Goal: Communication & Community: Answer question/provide support

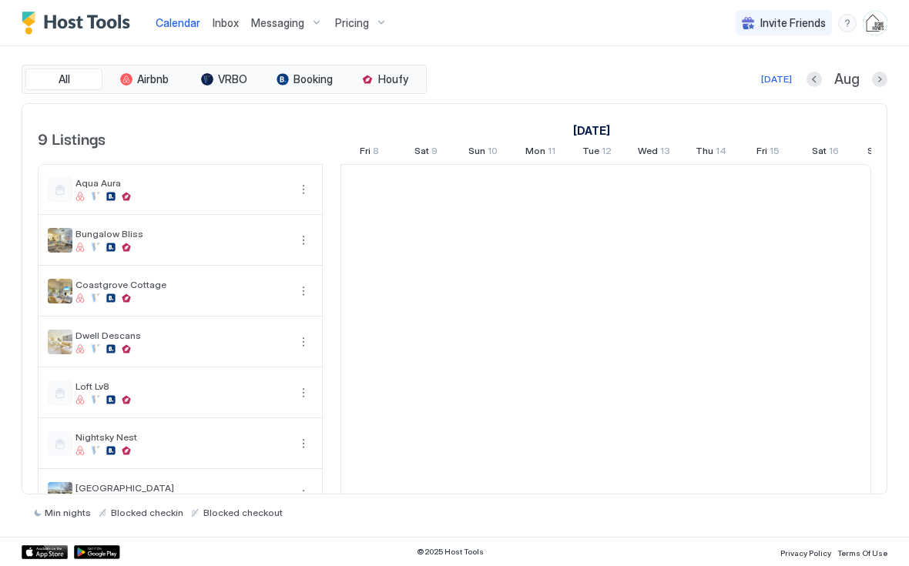
scroll to position [0, 856]
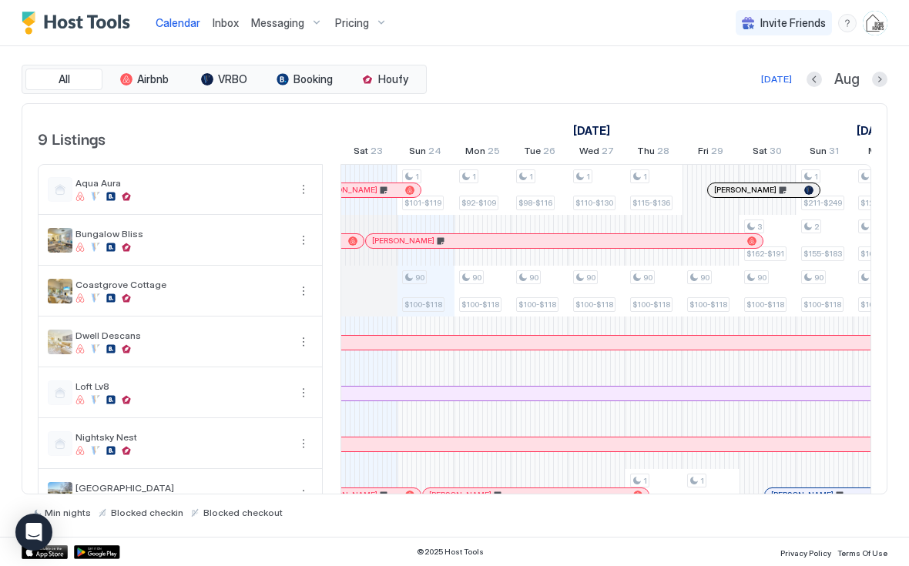
click at [221, 29] on link "Inbox" at bounding box center [226, 23] width 26 height 16
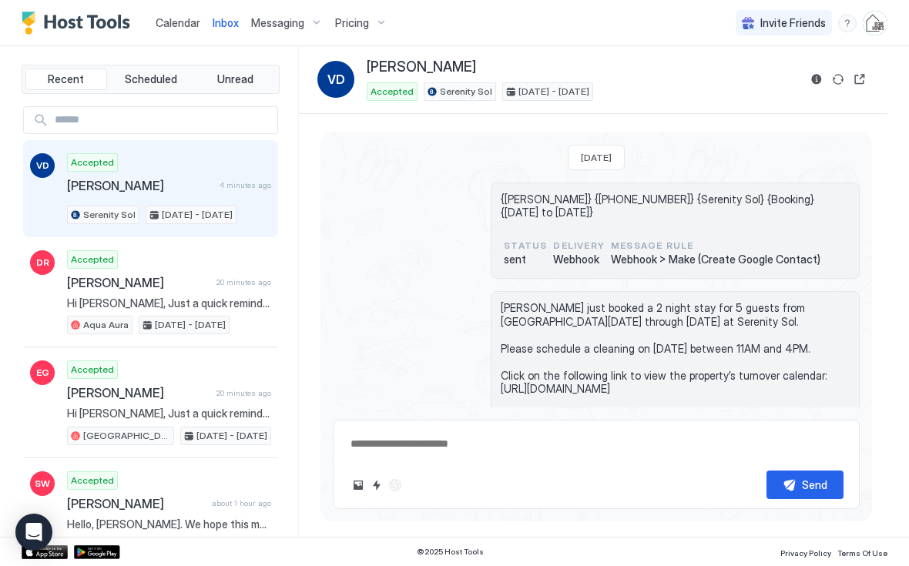
scroll to position [384, 0]
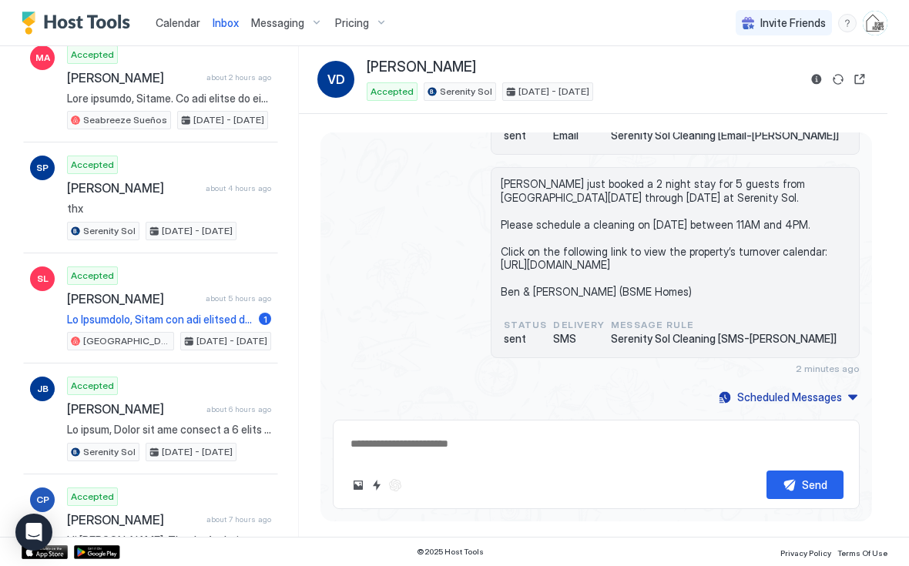
click at [19, 354] on div "Recent Scheduled Unread VD Accepted Ventura Daniel 4 minutes ago Serenity Sol A…" at bounding box center [454, 291] width 909 height 491
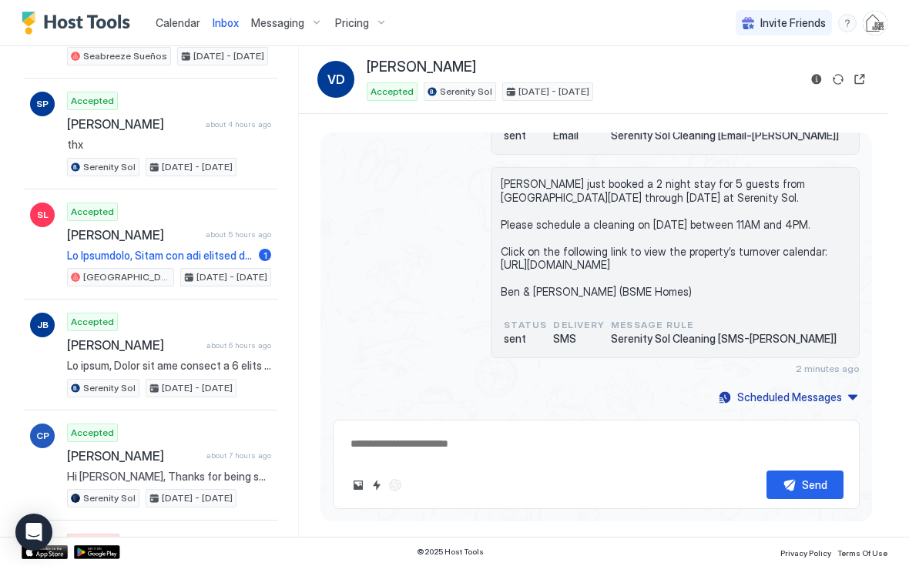
scroll to position [931, 0]
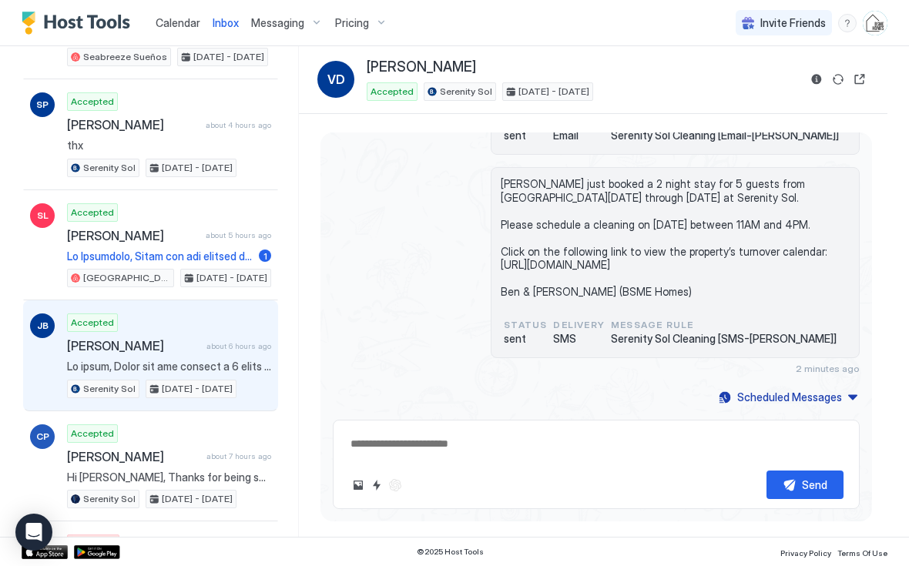
click at [74, 350] on div "Accepted james bruce about 6 hours ago Serenity Sol Sep 4 - 7, 2025" at bounding box center [169, 355] width 204 height 85
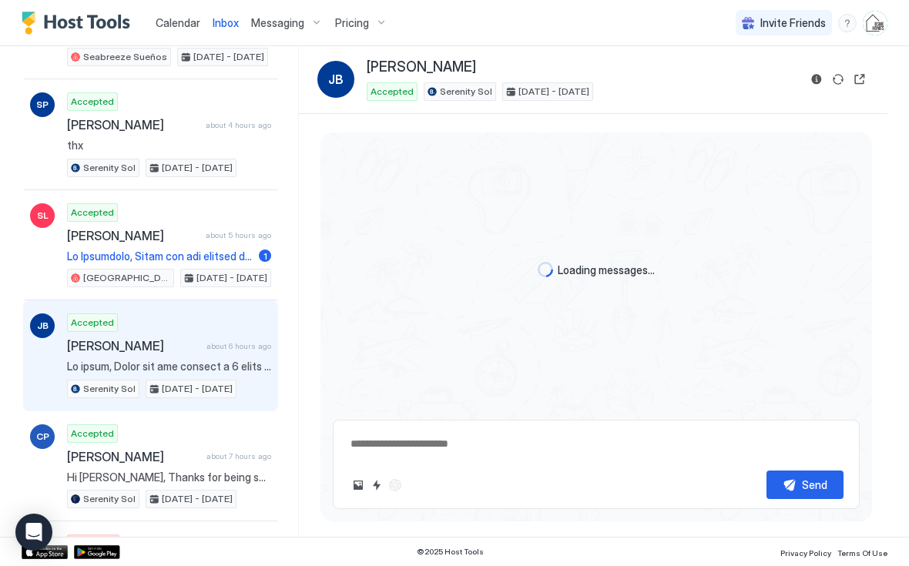
scroll to position [236, 0]
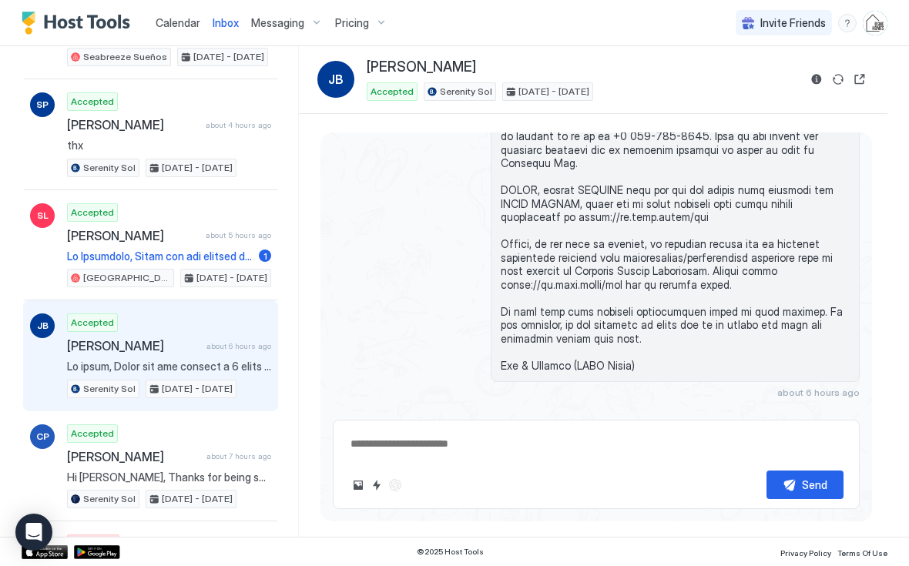
click at [818, 85] on button "Reservation information" at bounding box center [816, 79] width 18 height 18
type textarea "*"
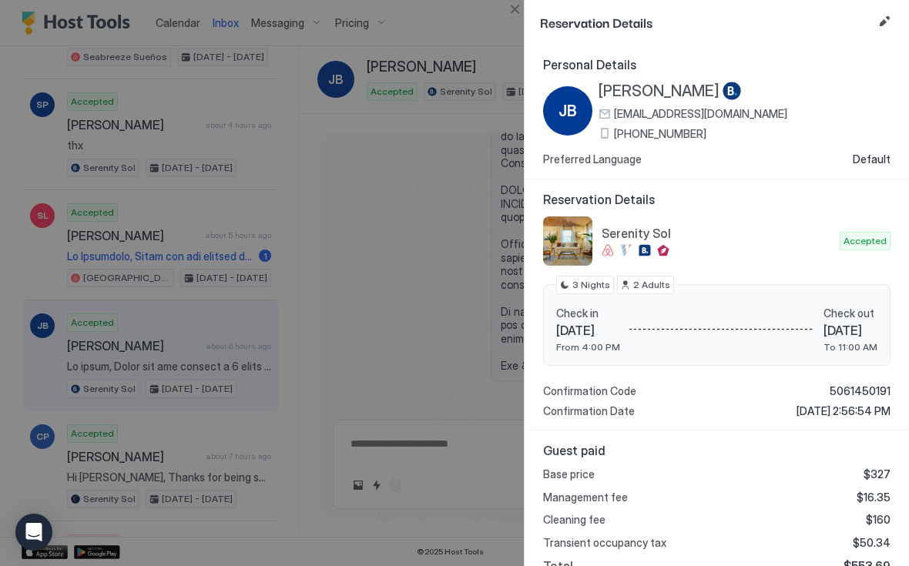
click at [890, 17] on button "Edit reservation" at bounding box center [884, 21] width 18 height 18
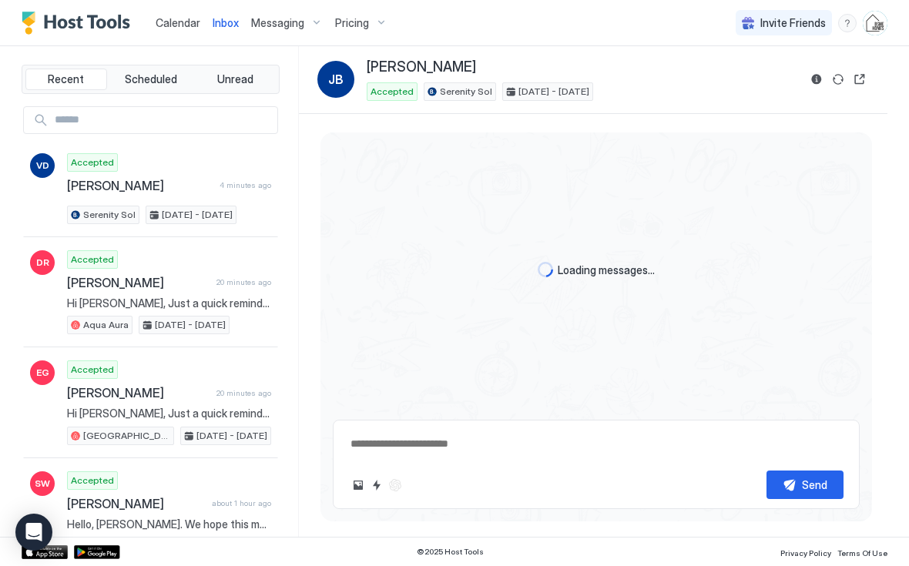
scroll to position [236, 0]
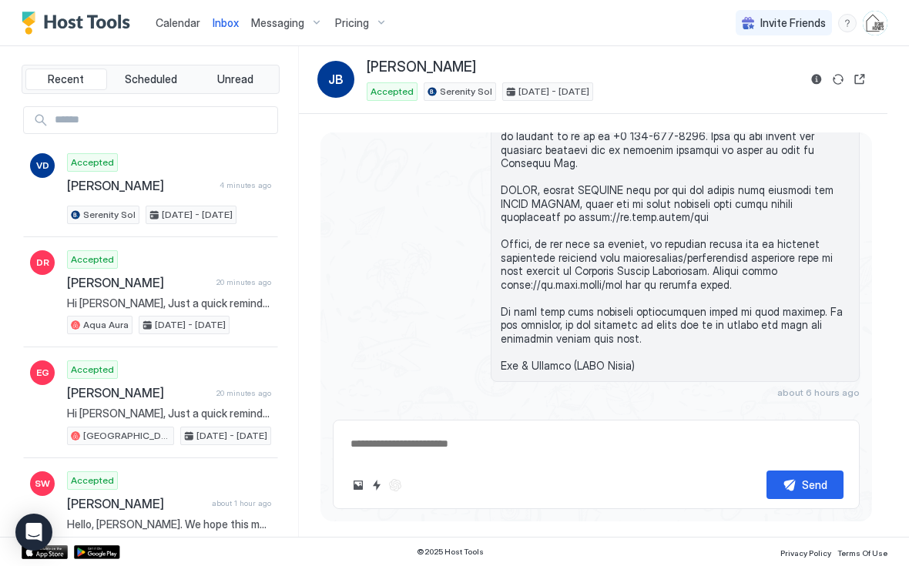
click at [820, 81] on button "Reservation information" at bounding box center [816, 79] width 18 height 18
type textarea "*"
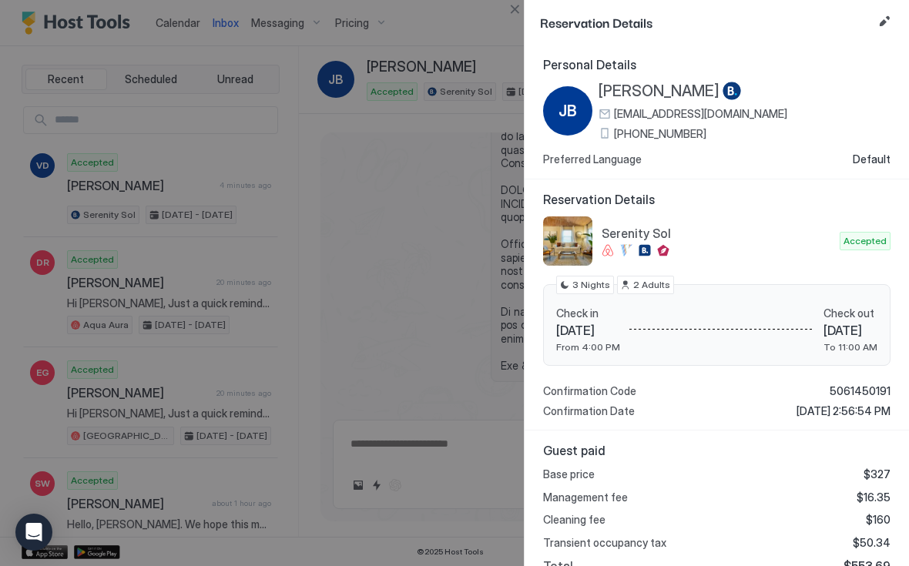
click at [881, 25] on button "Edit reservation" at bounding box center [884, 21] width 18 height 18
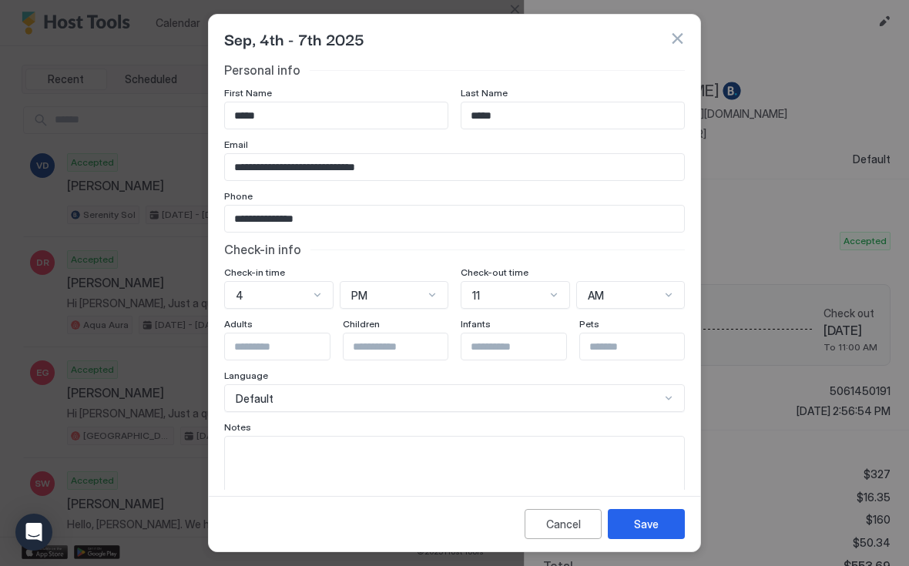
click at [250, 122] on input "*****" at bounding box center [336, 115] width 223 height 26
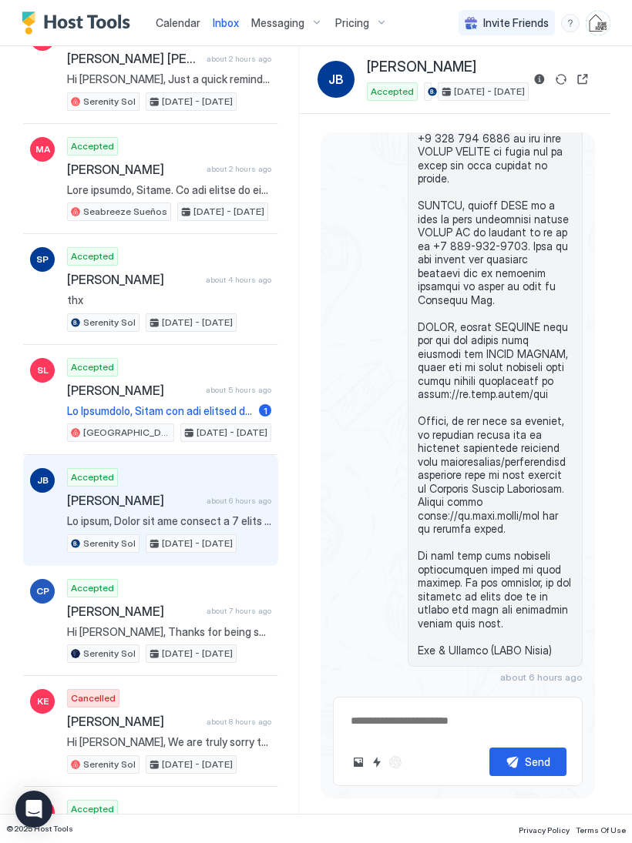
scroll to position [791, 0]
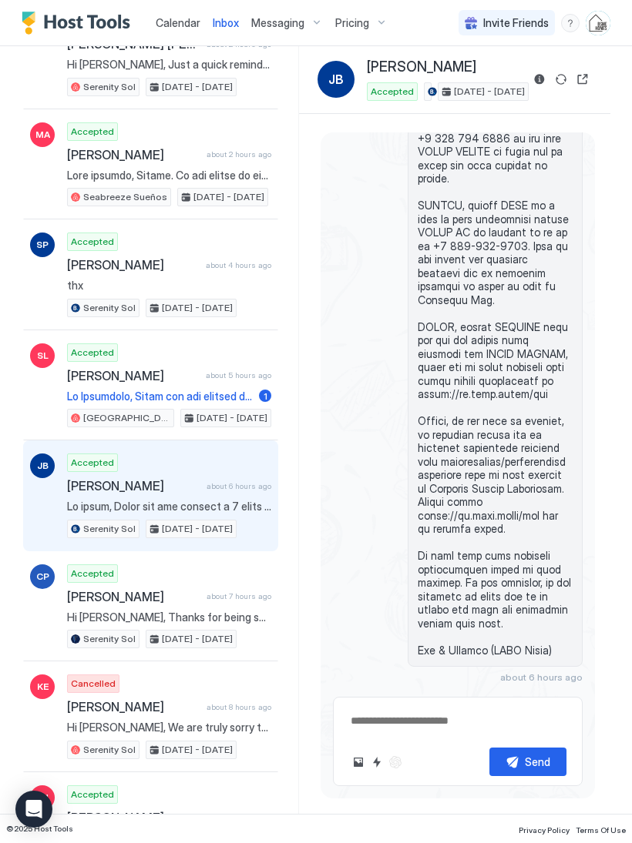
click at [542, 85] on button "Reservation information" at bounding box center [539, 79] width 18 height 18
type textarea "*"
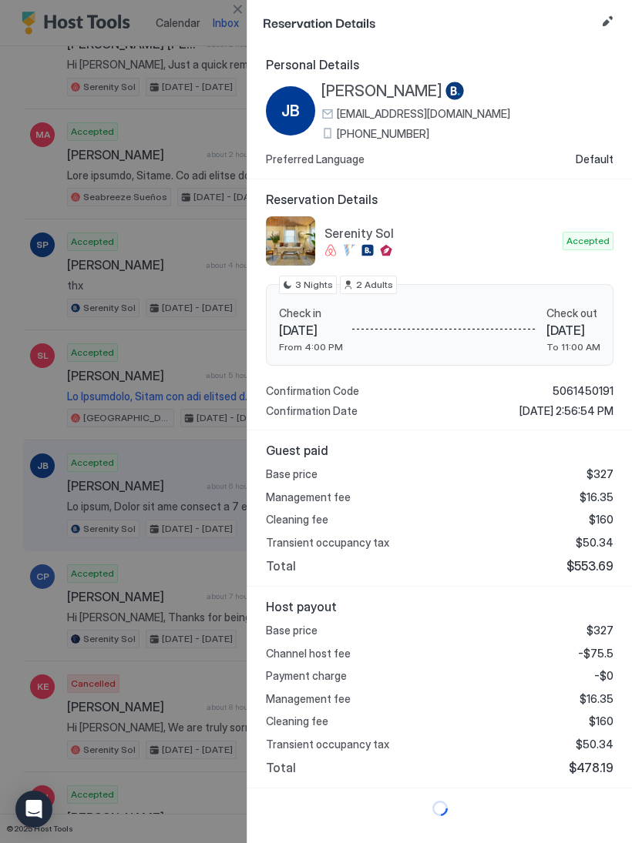
click at [608, 26] on button "Edit reservation" at bounding box center [607, 21] width 18 height 18
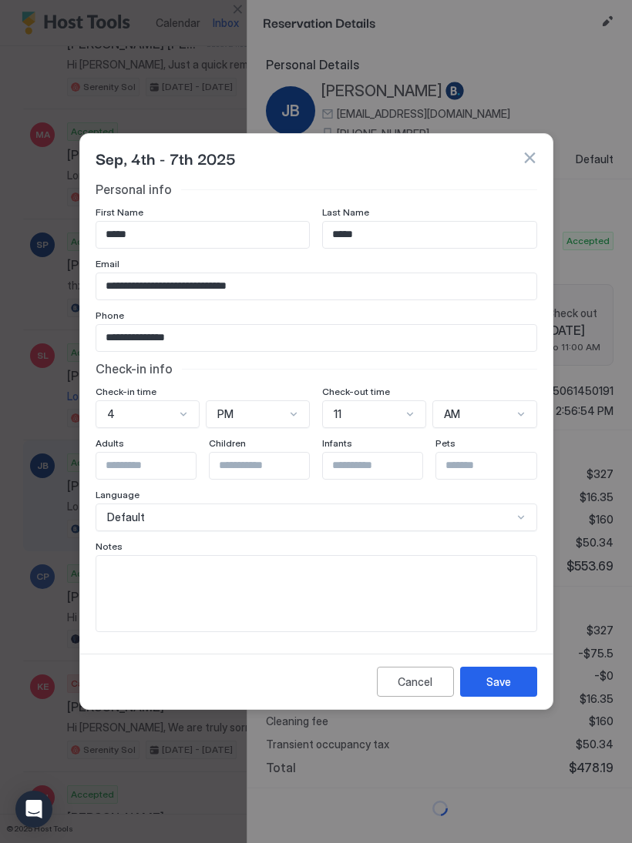
click at [112, 233] on input "*****" at bounding box center [202, 235] width 213 height 26
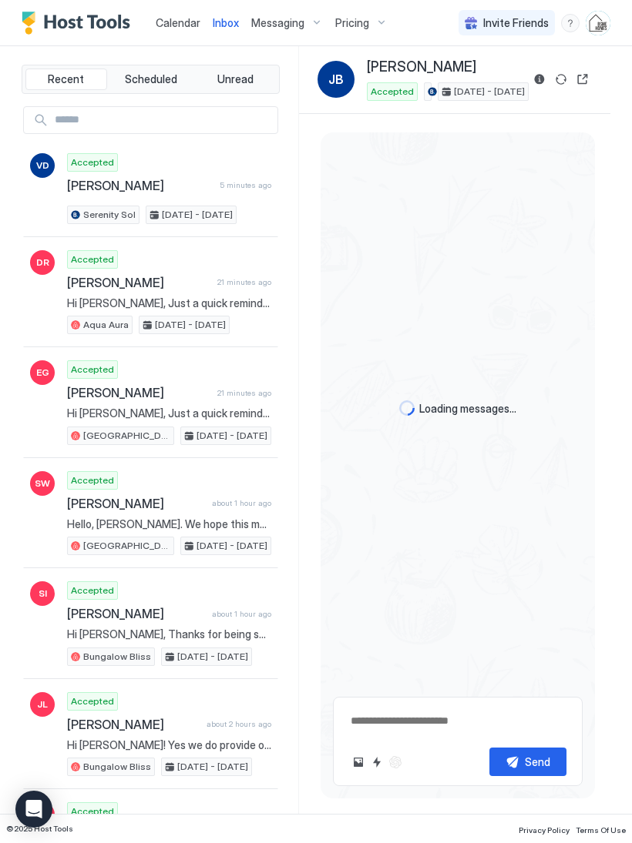
scroll to position [221, 0]
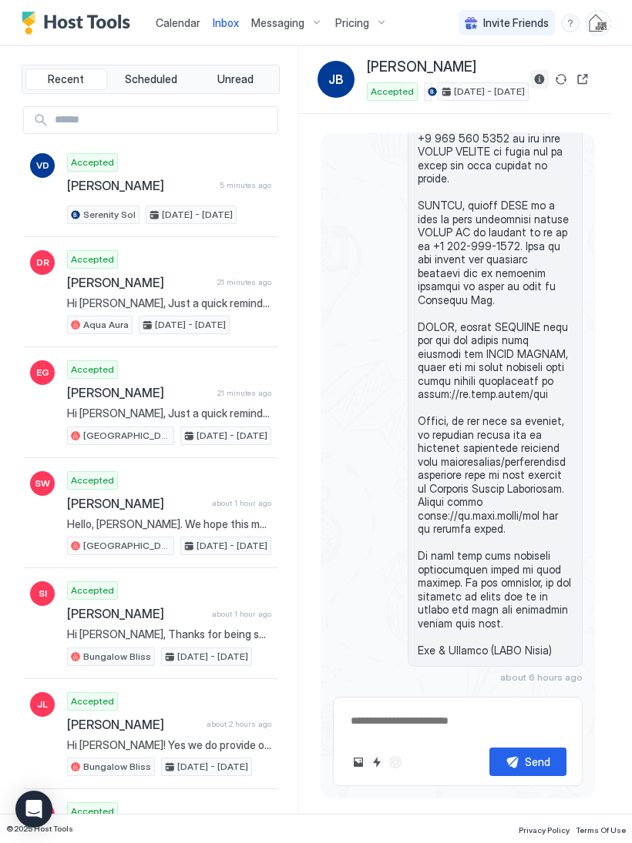
click at [541, 85] on button "Reservation information" at bounding box center [539, 79] width 18 height 18
type textarea "*"
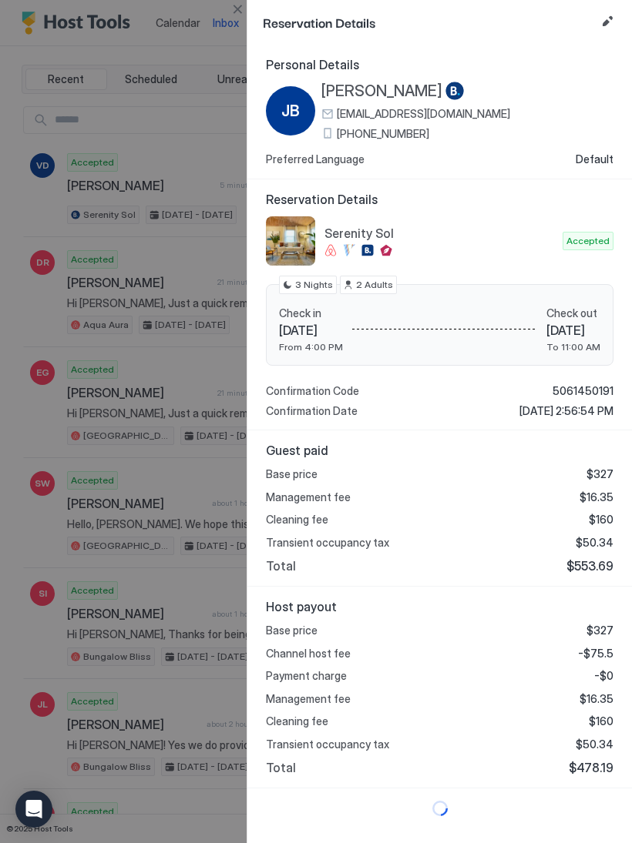
click at [608, 28] on button "Edit reservation" at bounding box center [607, 21] width 18 height 18
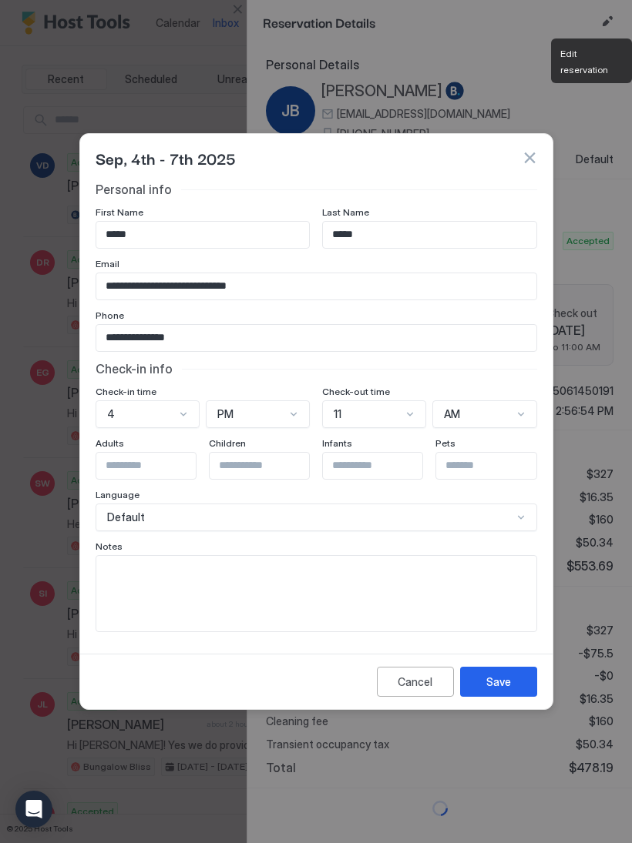
click at [153, 237] on input "*****" at bounding box center [202, 235] width 213 height 26
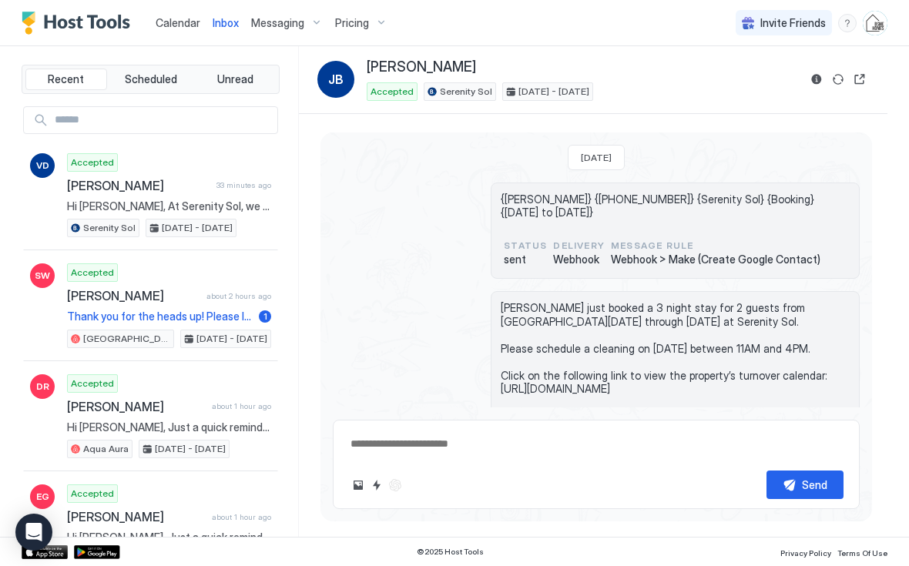
scroll to position [506, 0]
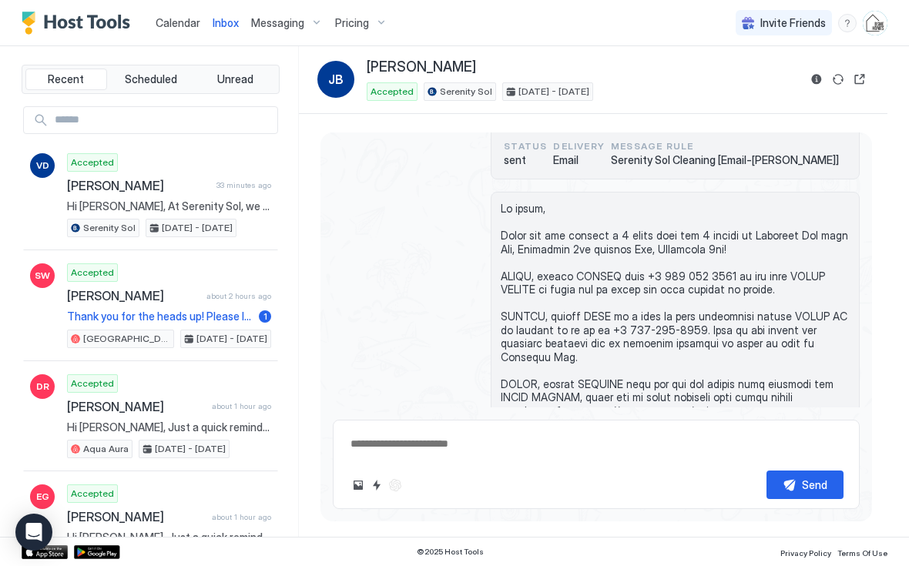
type textarea "*"
